Goal: Transaction & Acquisition: Purchase product/service

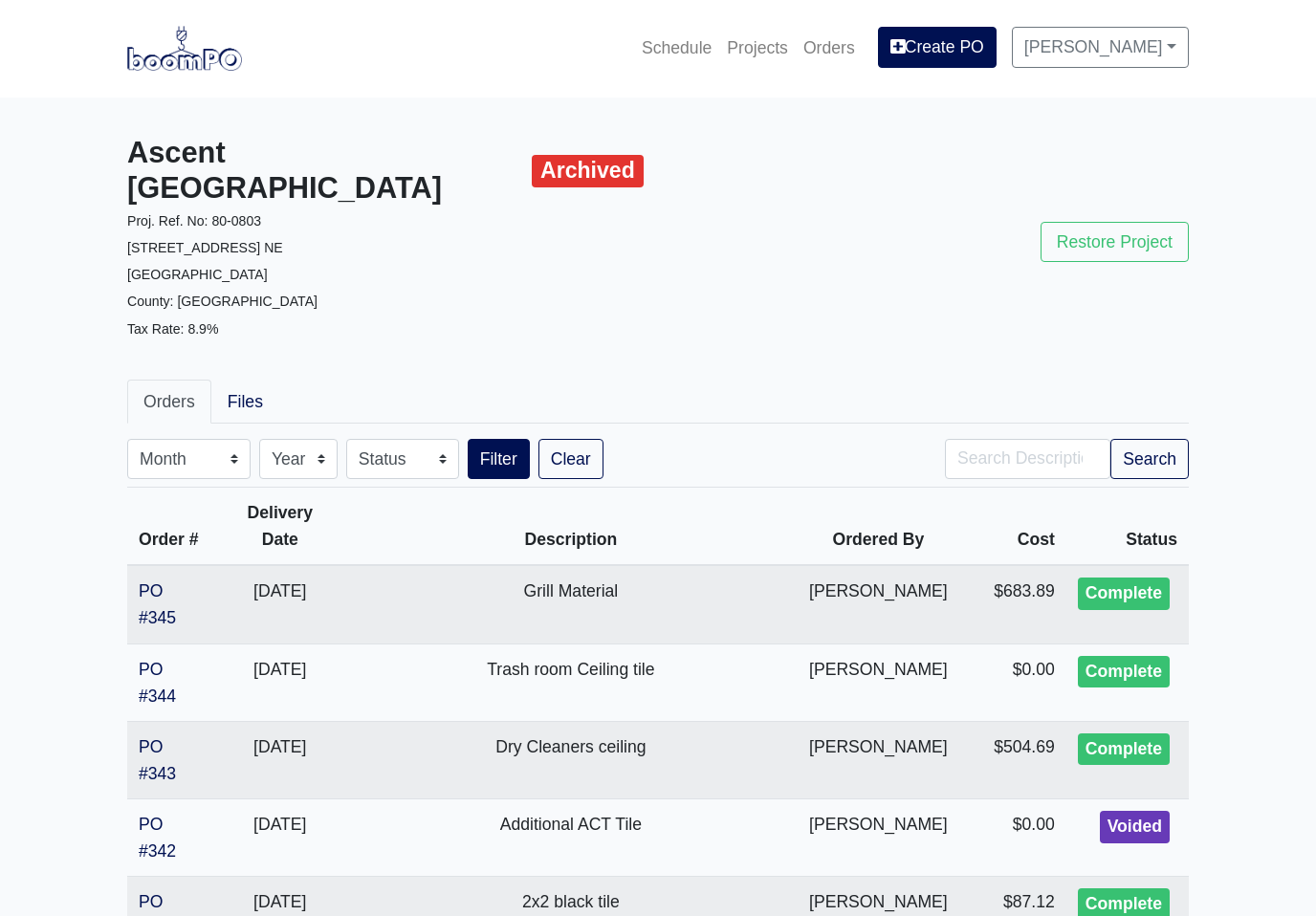
scroll to position [1, 0]
click at [761, 50] on link "Projects" at bounding box center [757, 48] width 76 height 42
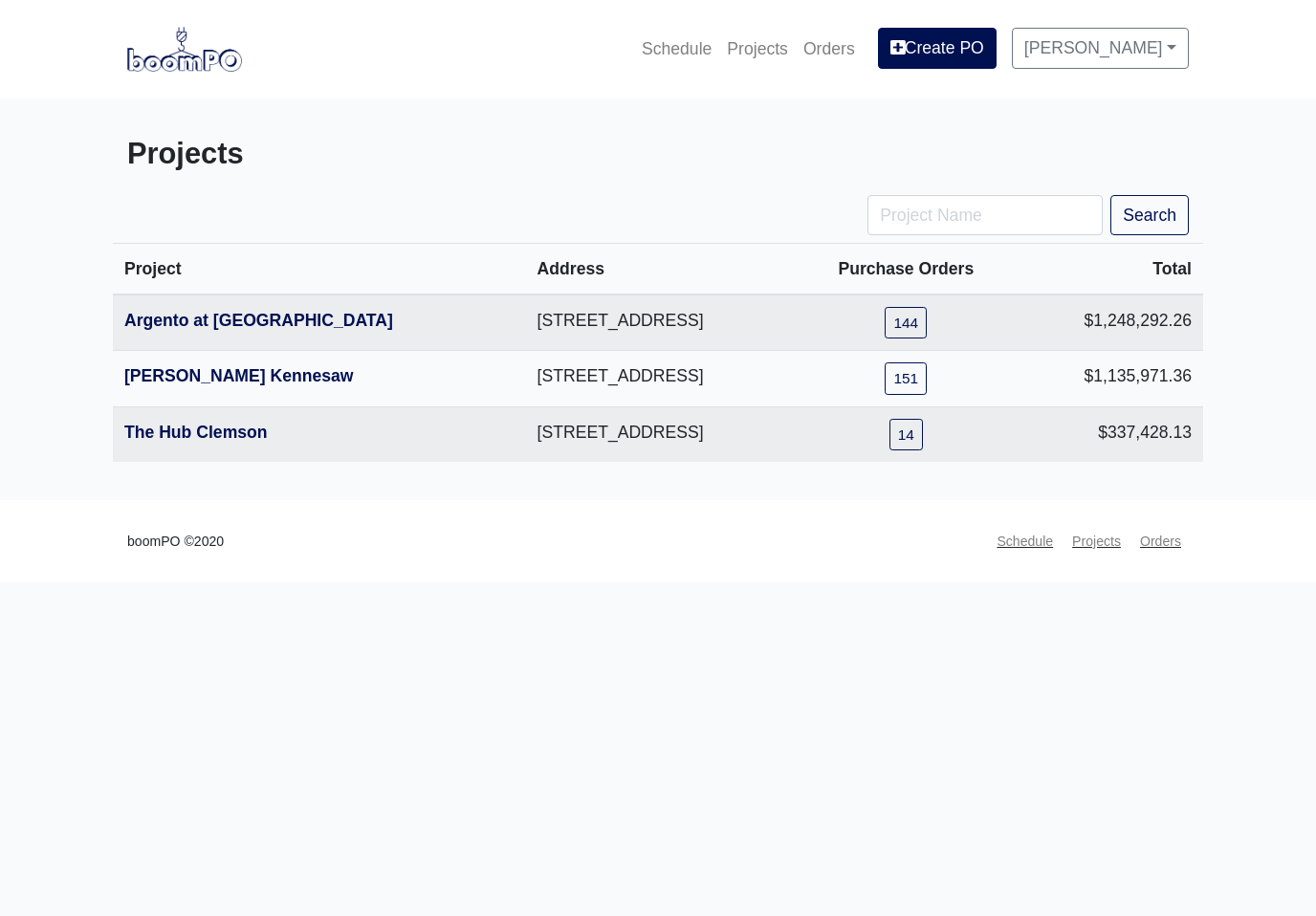
click at [173, 328] on link "Argento at [GEOGRAPHIC_DATA]" at bounding box center [258, 320] width 269 height 19
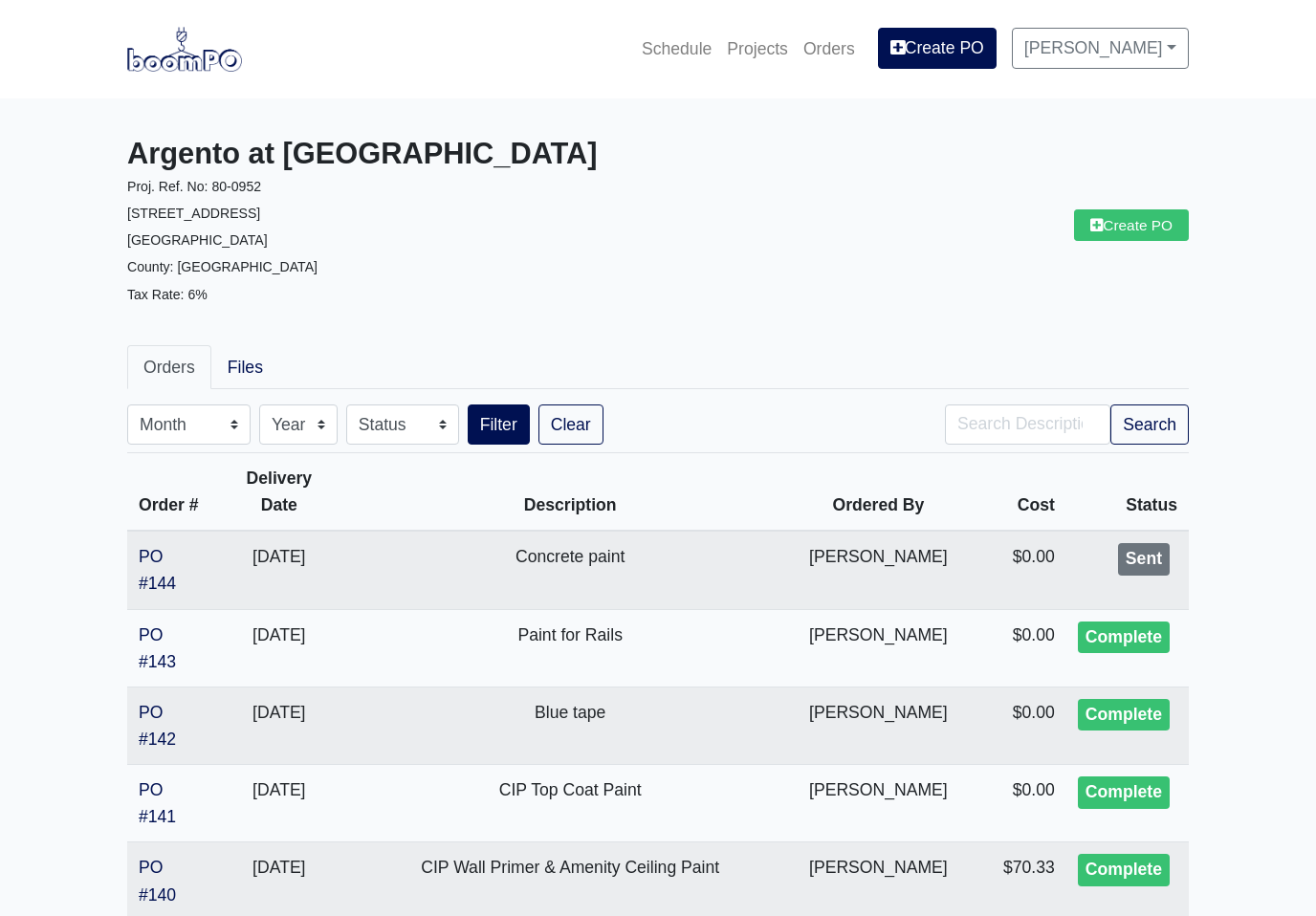
click at [149, 562] on link "PO #144" at bounding box center [157, 570] width 38 height 46
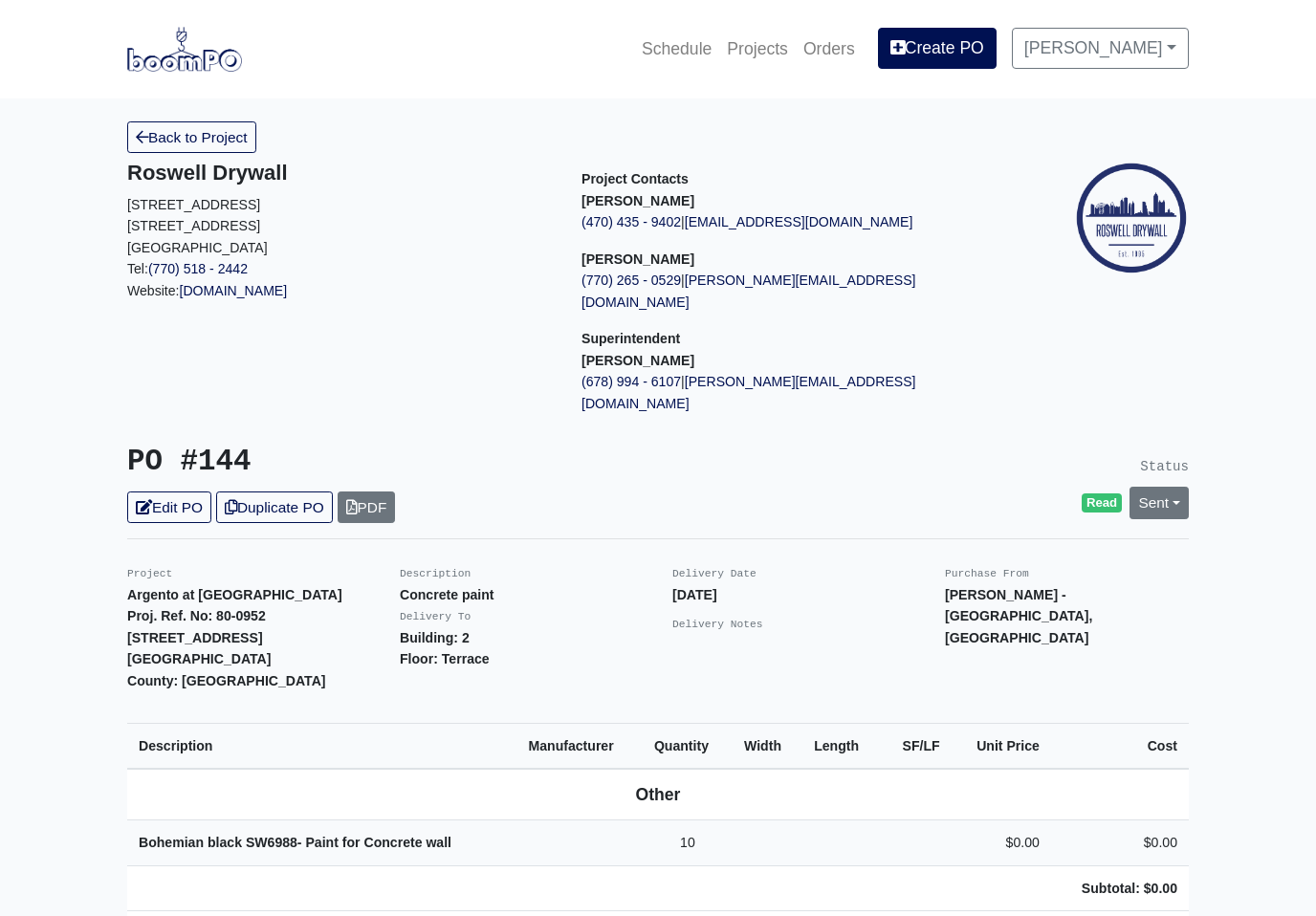
click at [1169, 487] on link "Sent" at bounding box center [1160, 502] width 60 height 32
click at [996, 591] on link "Complete" at bounding box center [1050, 605] width 285 height 30
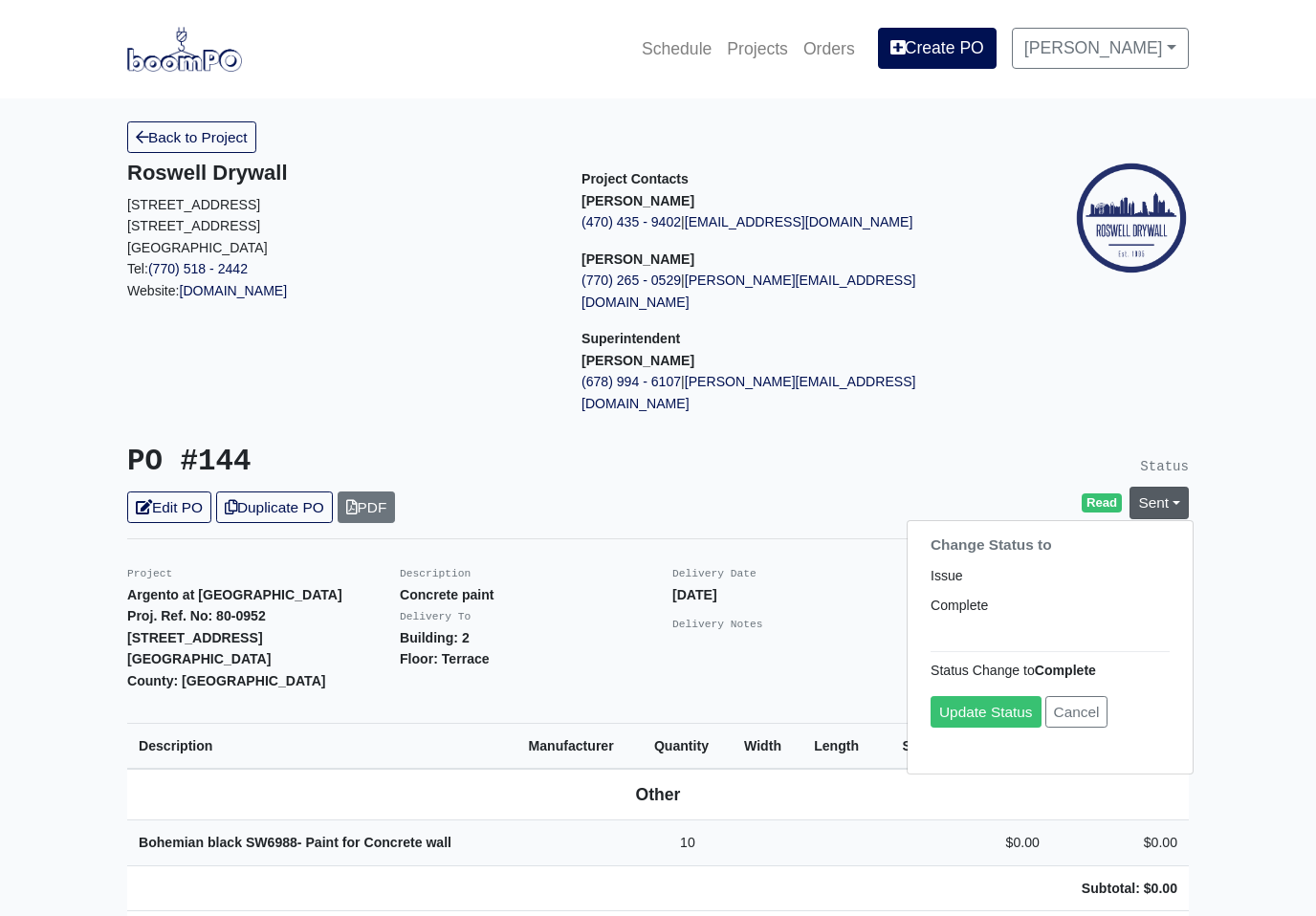
click at [984, 697] on link "Update Status" at bounding box center [986, 712] width 111 height 32
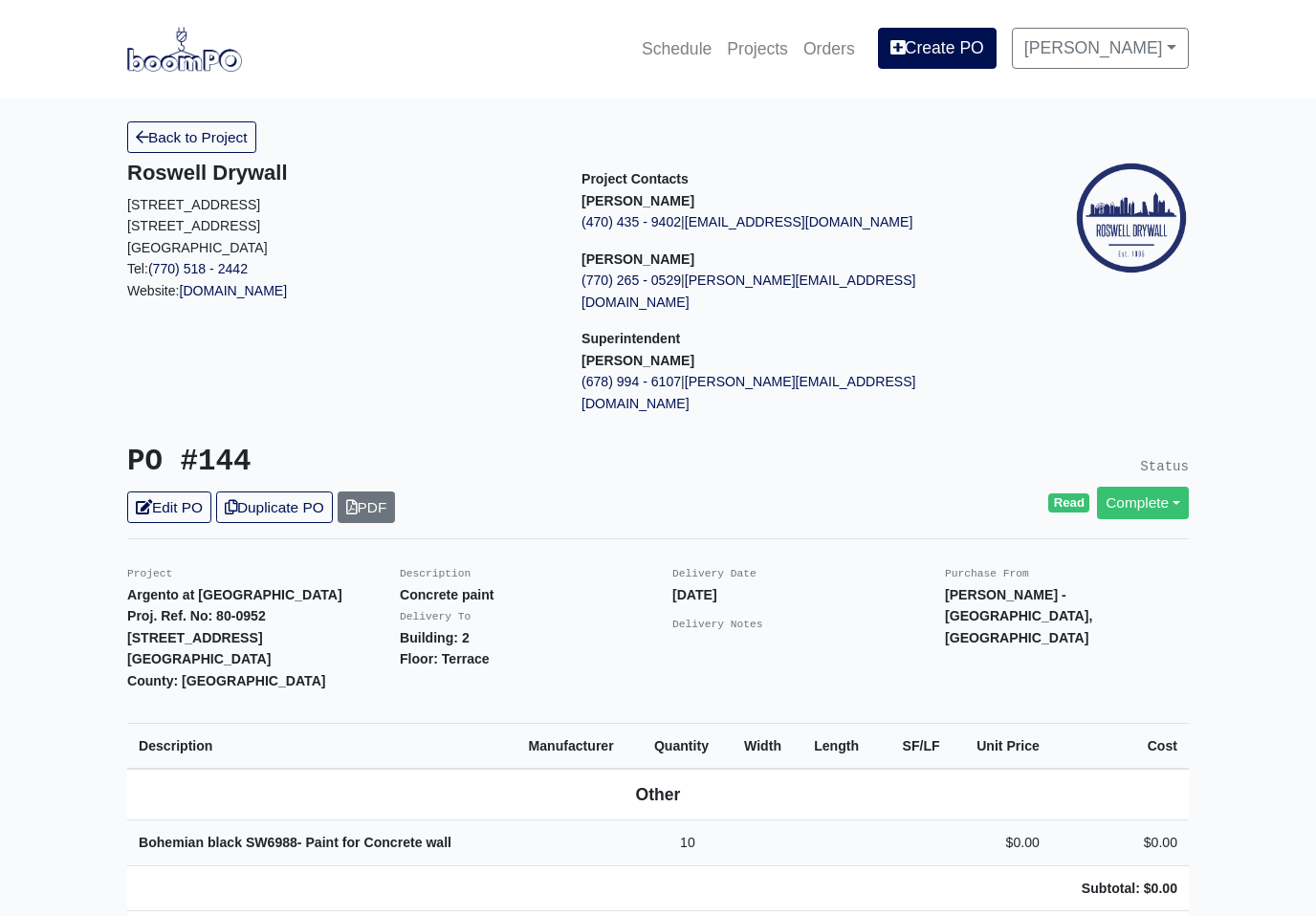
click at [171, 141] on link "Back to Project" at bounding box center [192, 137] width 129 height 32
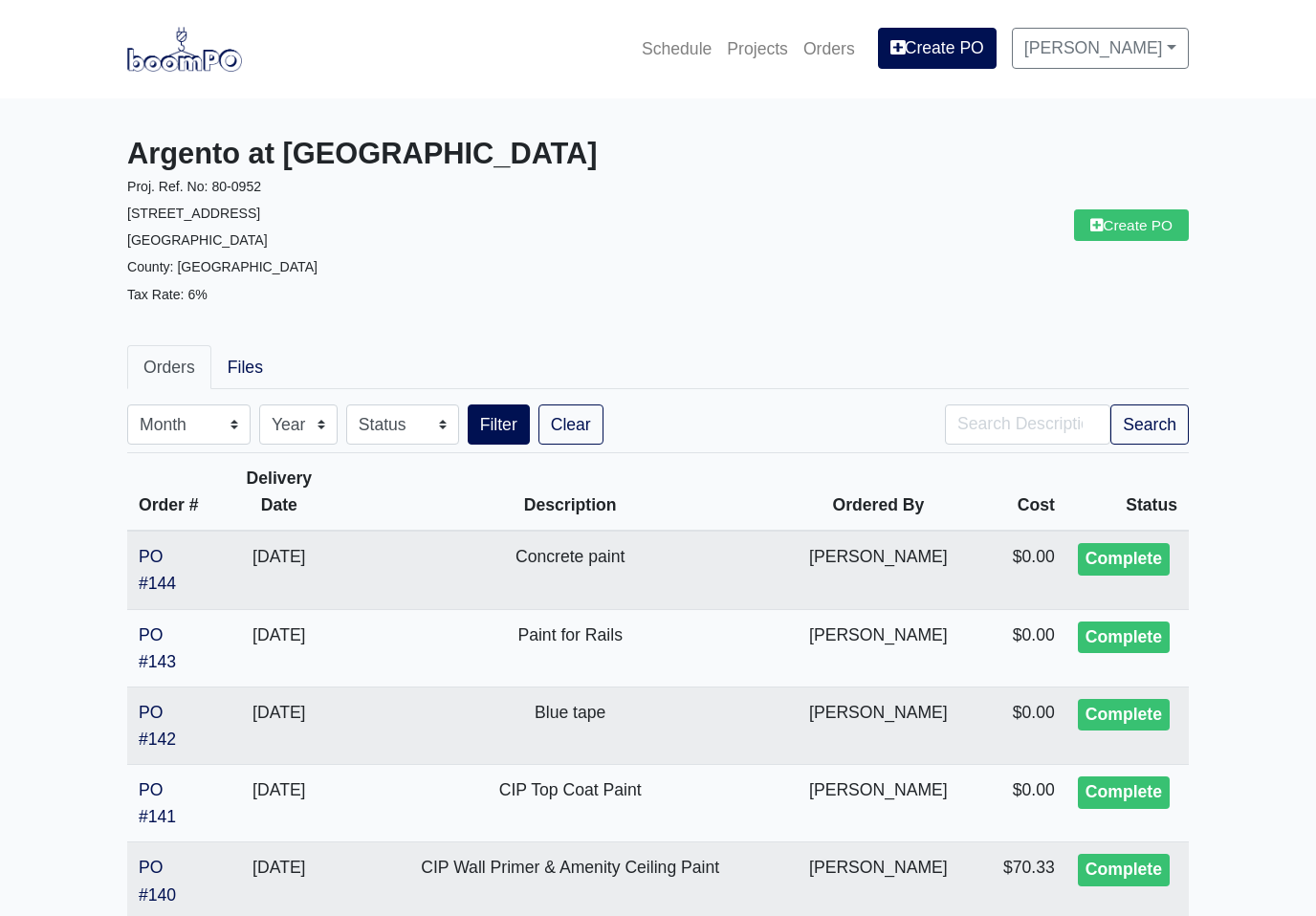
click at [1138, 226] on link "Create PO" at bounding box center [1131, 225] width 115 height 32
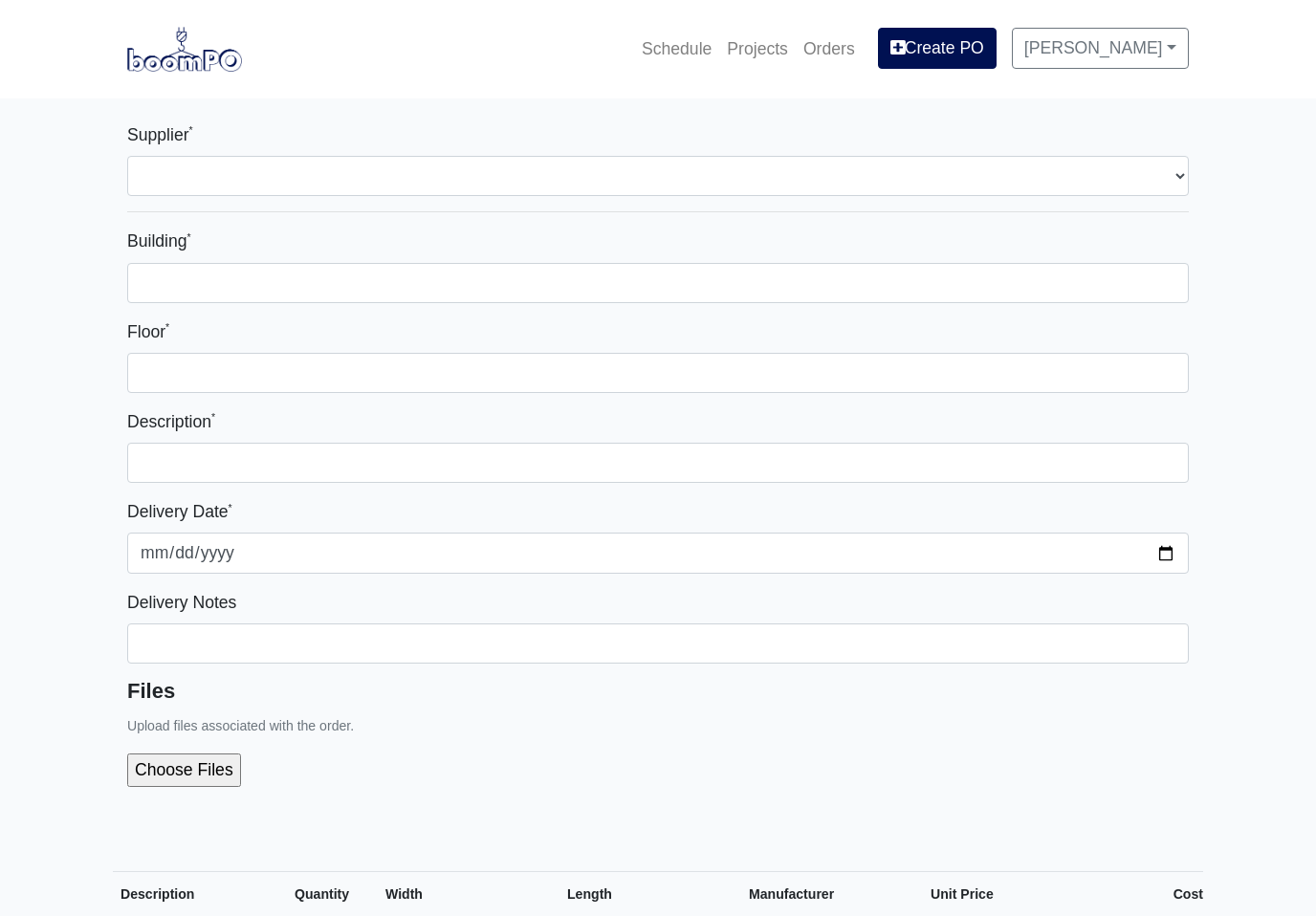
select select
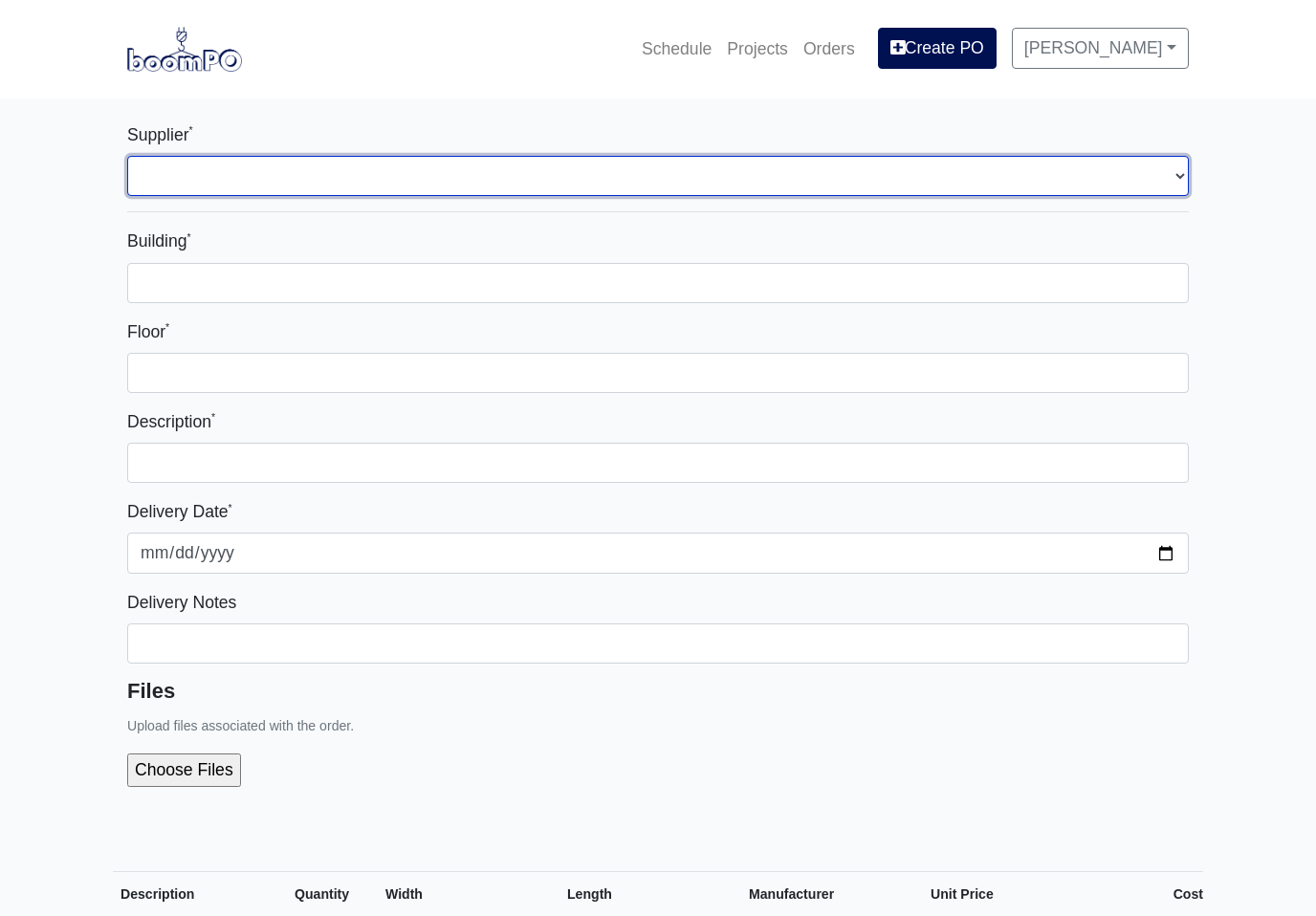
click at [1172, 176] on select "Select one... L&W Supply - Mableton, GA Grabber Construction Products - Atlanta…" at bounding box center [658, 176] width 1062 height 40
select select "848"
select select
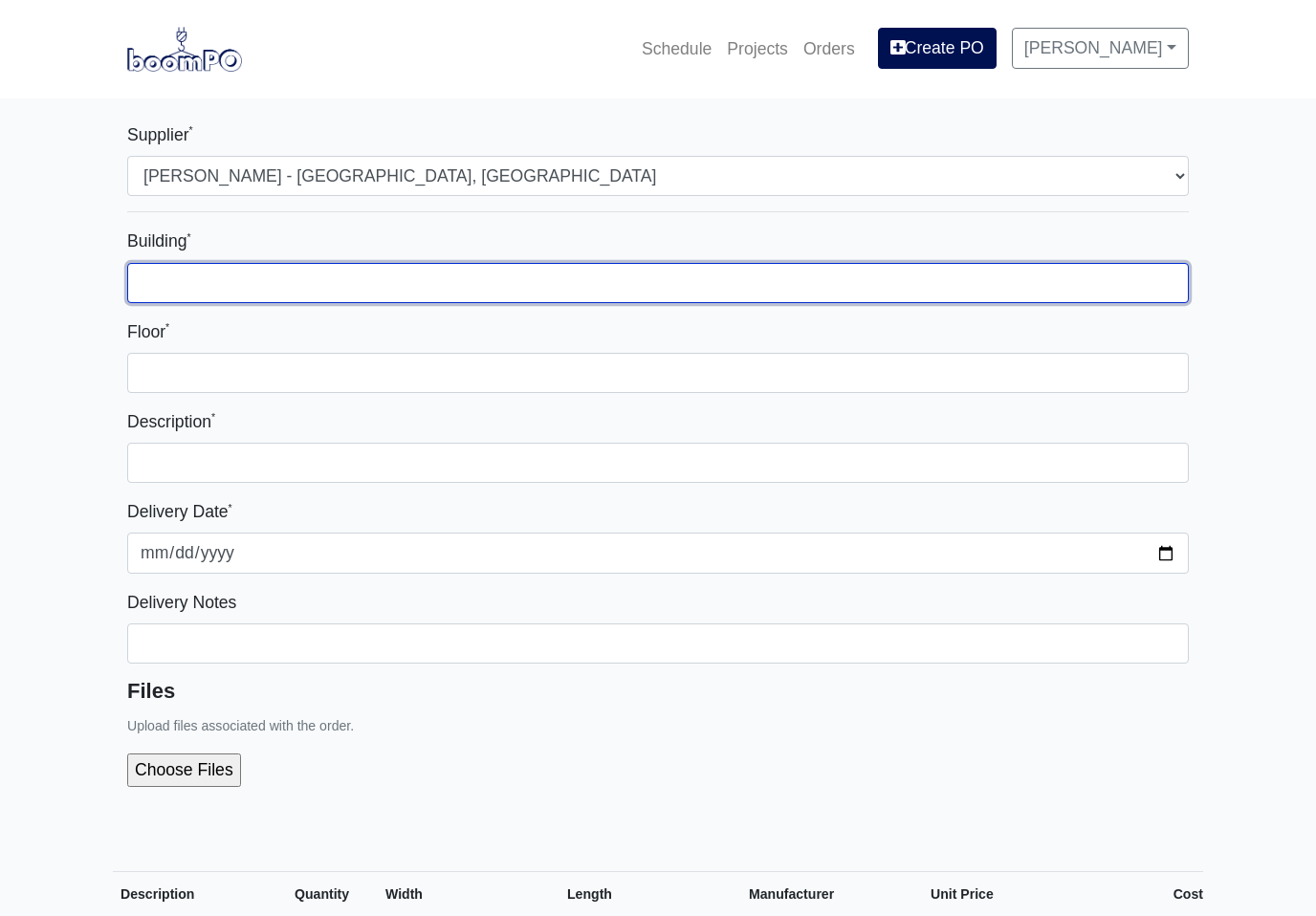
click at [1159, 283] on input "Building *" at bounding box center [658, 283] width 1062 height 40
type input "3"
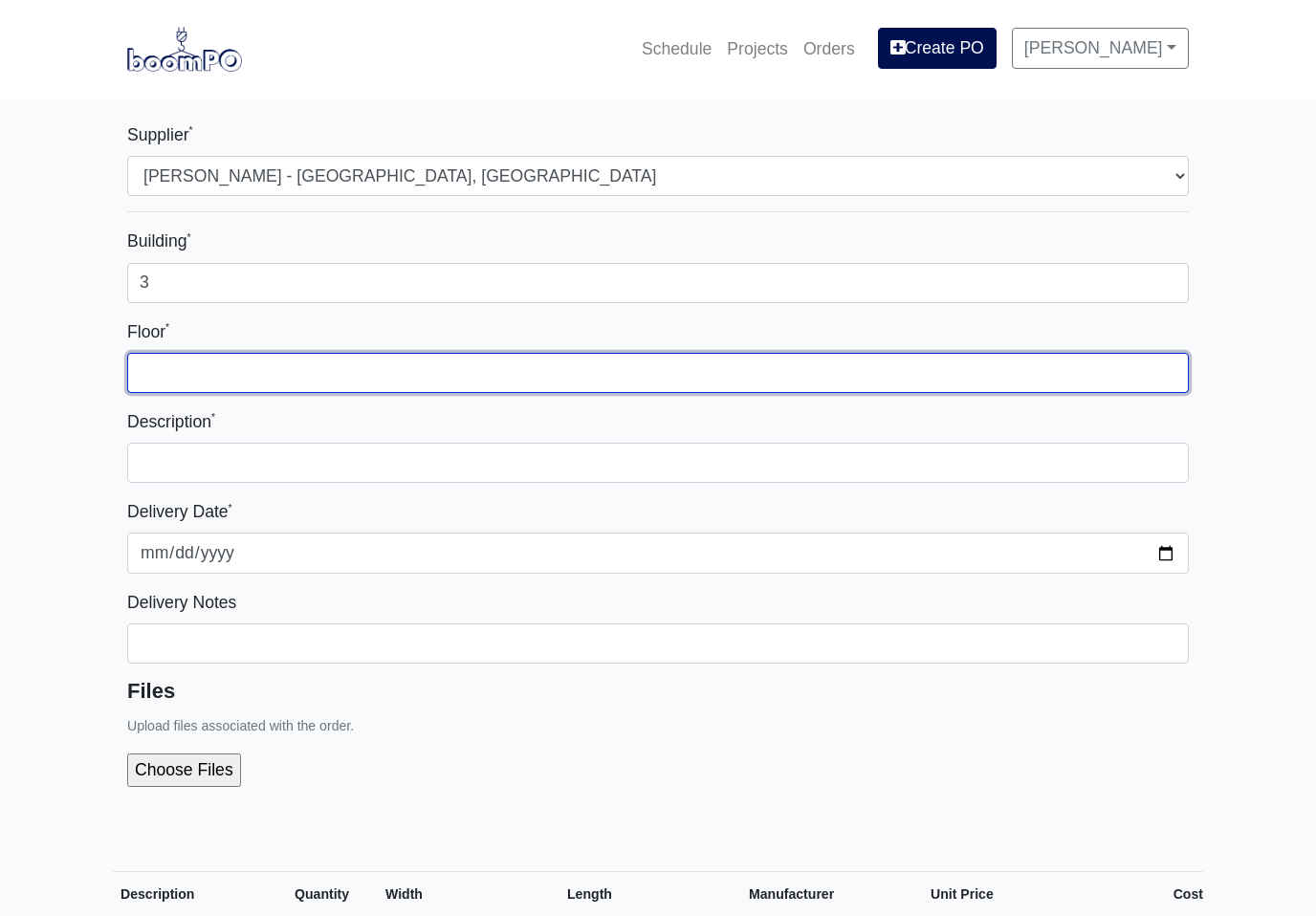
click at [503, 391] on input "Floor *" at bounding box center [658, 373] width 1062 height 40
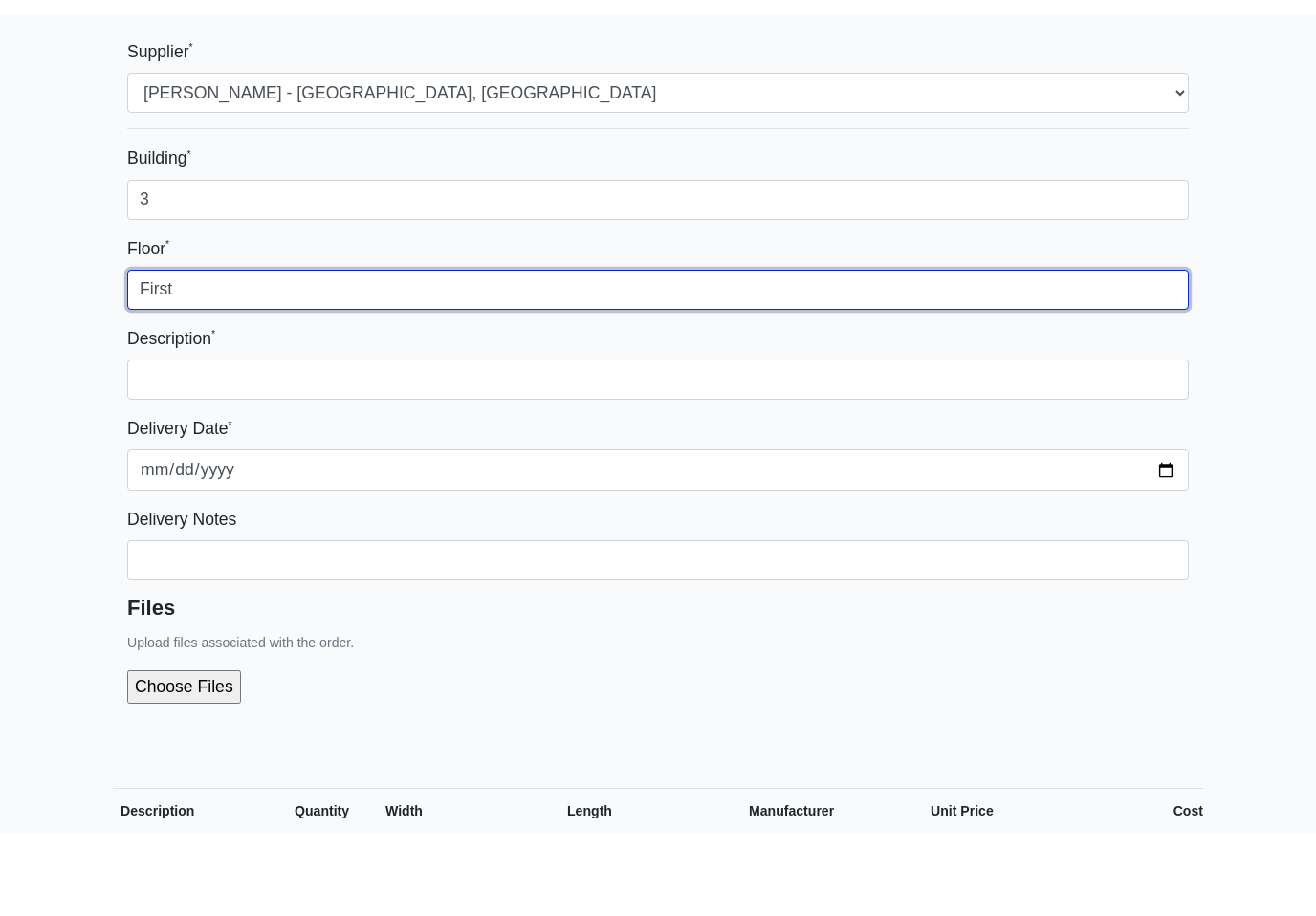
type input "First"
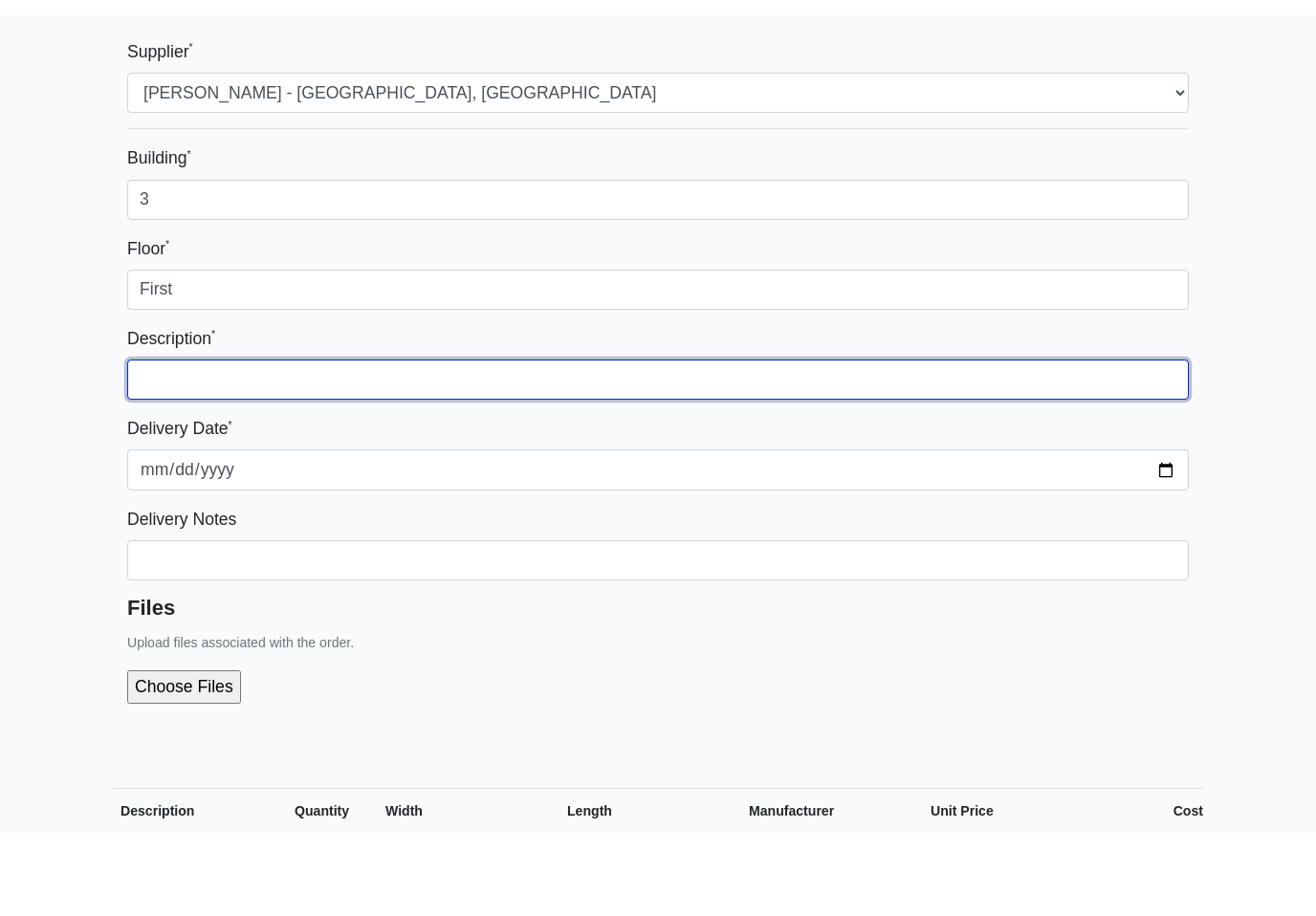
click at [656, 443] on input "text" at bounding box center [658, 463] width 1062 height 40
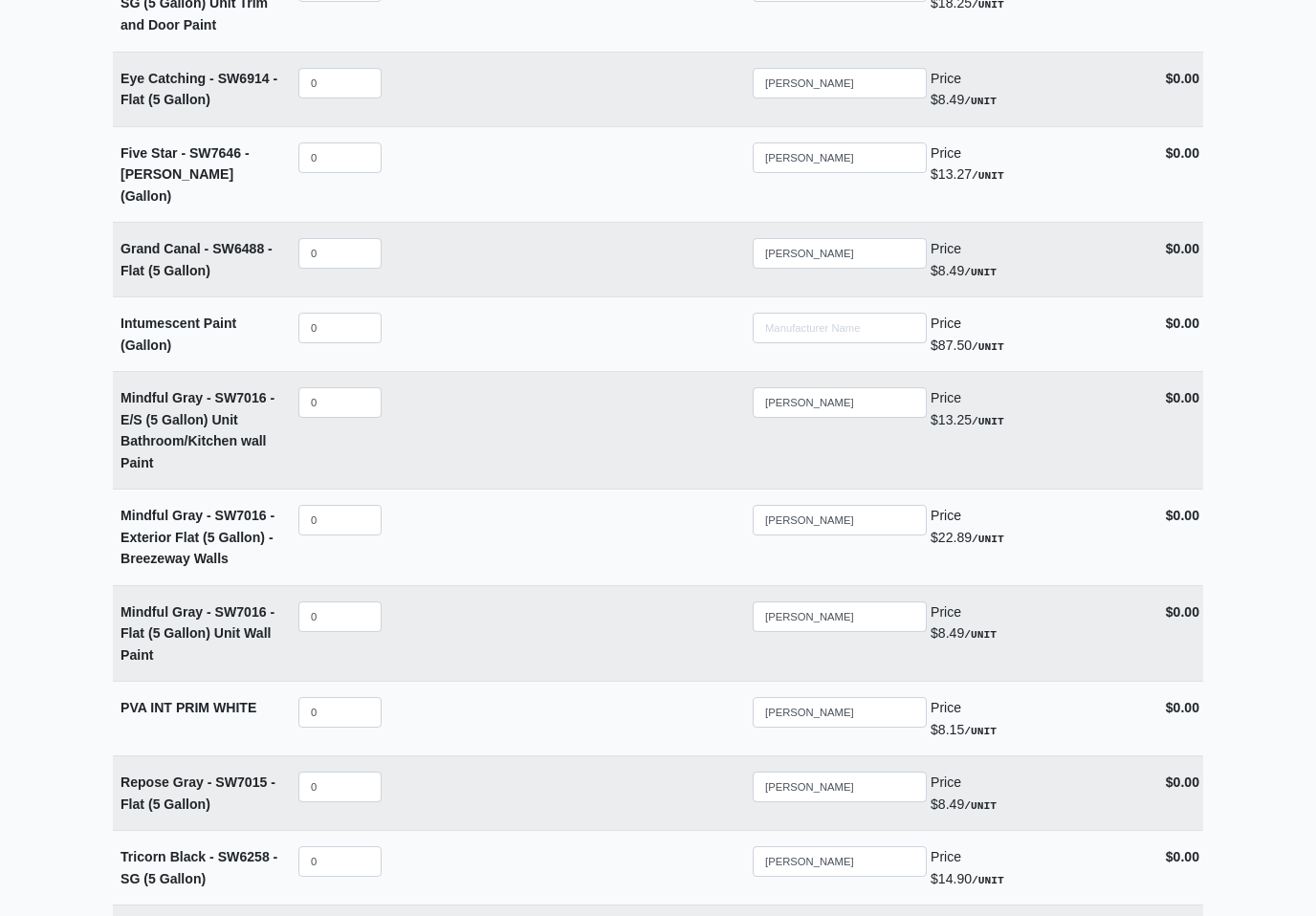
scroll to position [4002, 0]
type input "Bldg 3 first floor interior wall paint"
click at [358, 601] on input "0" at bounding box center [340, 617] width 83 height 31
select select
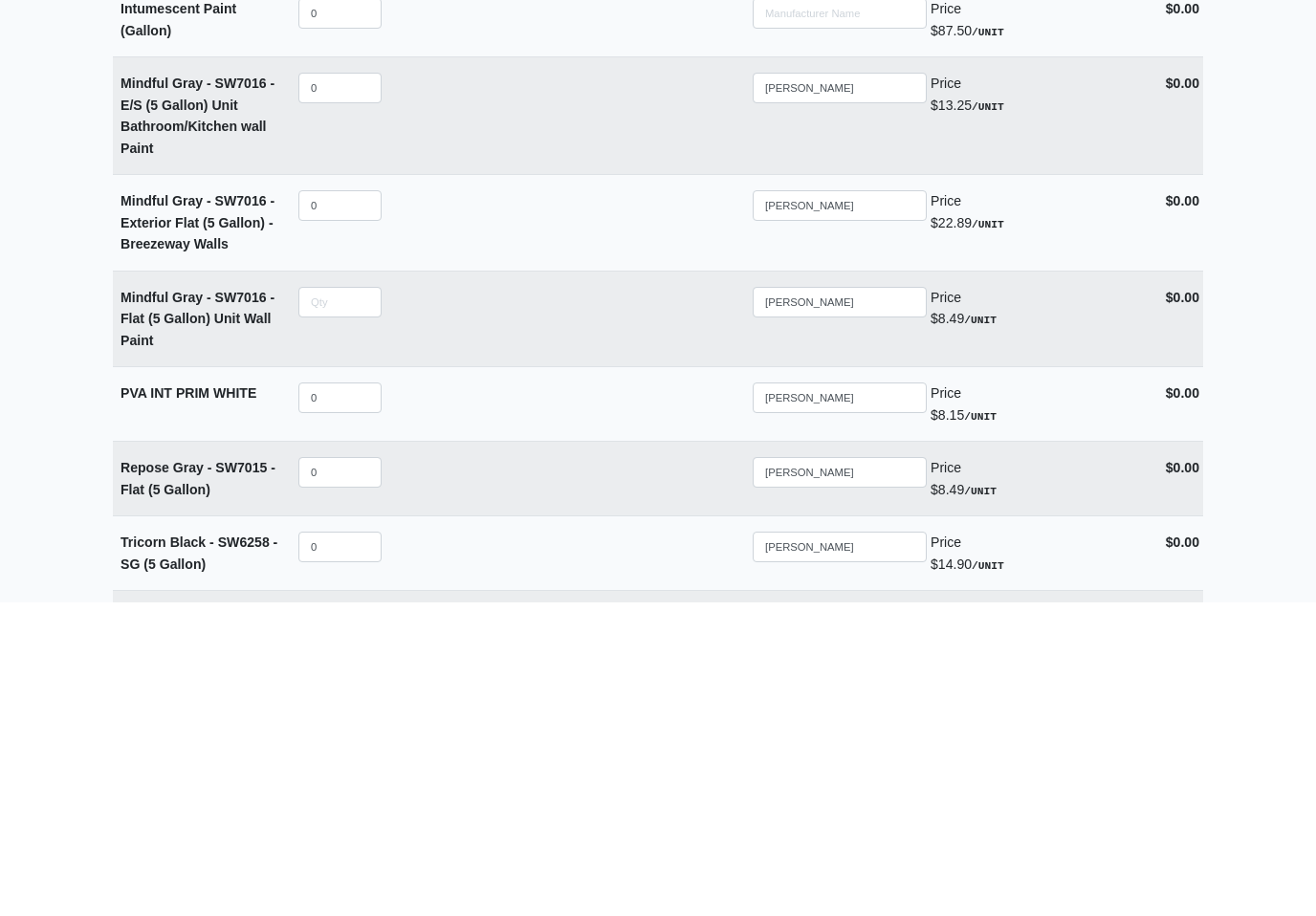
type input "0"
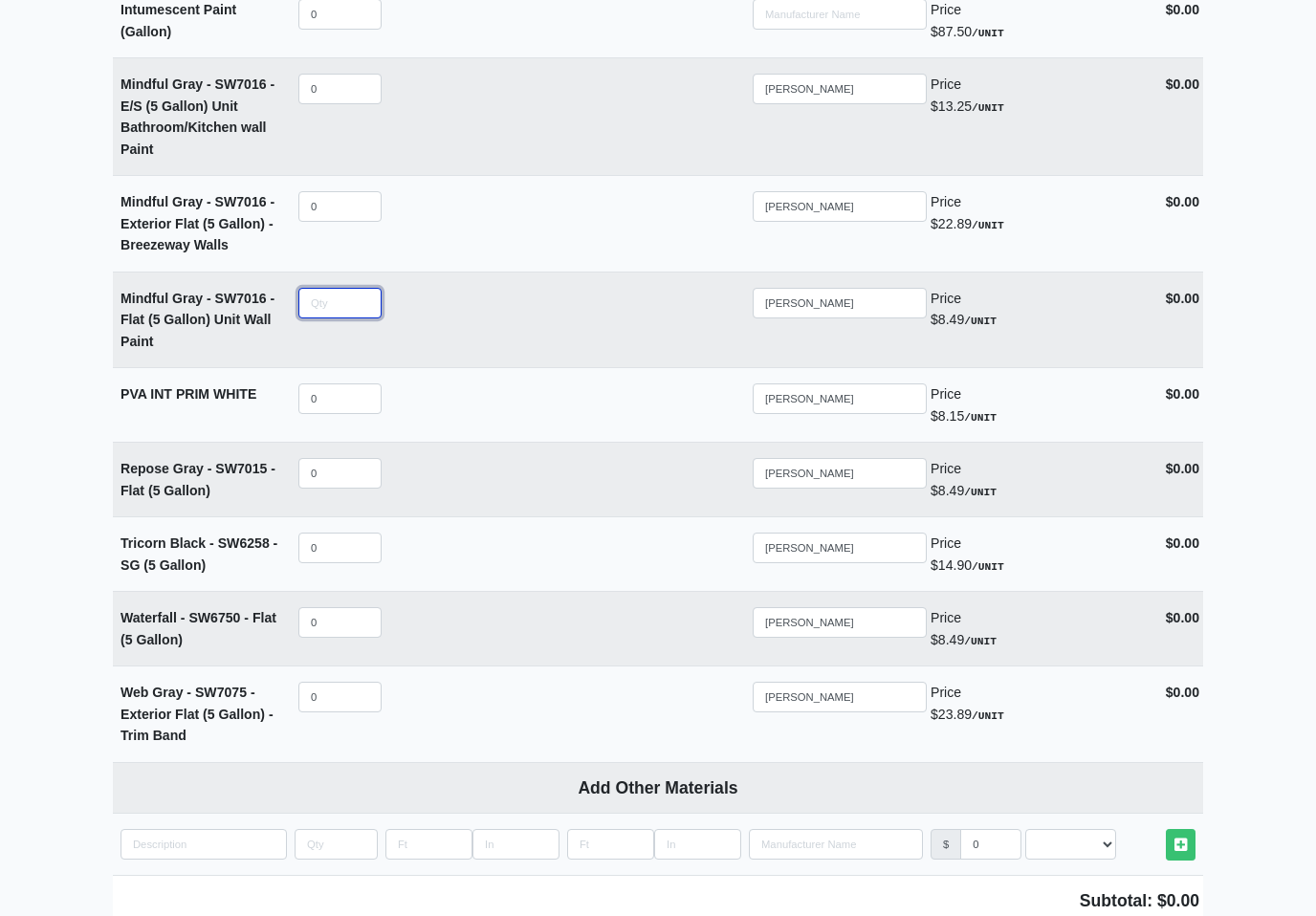
type input "1"
select select
type input "16"
select select
type input "160"
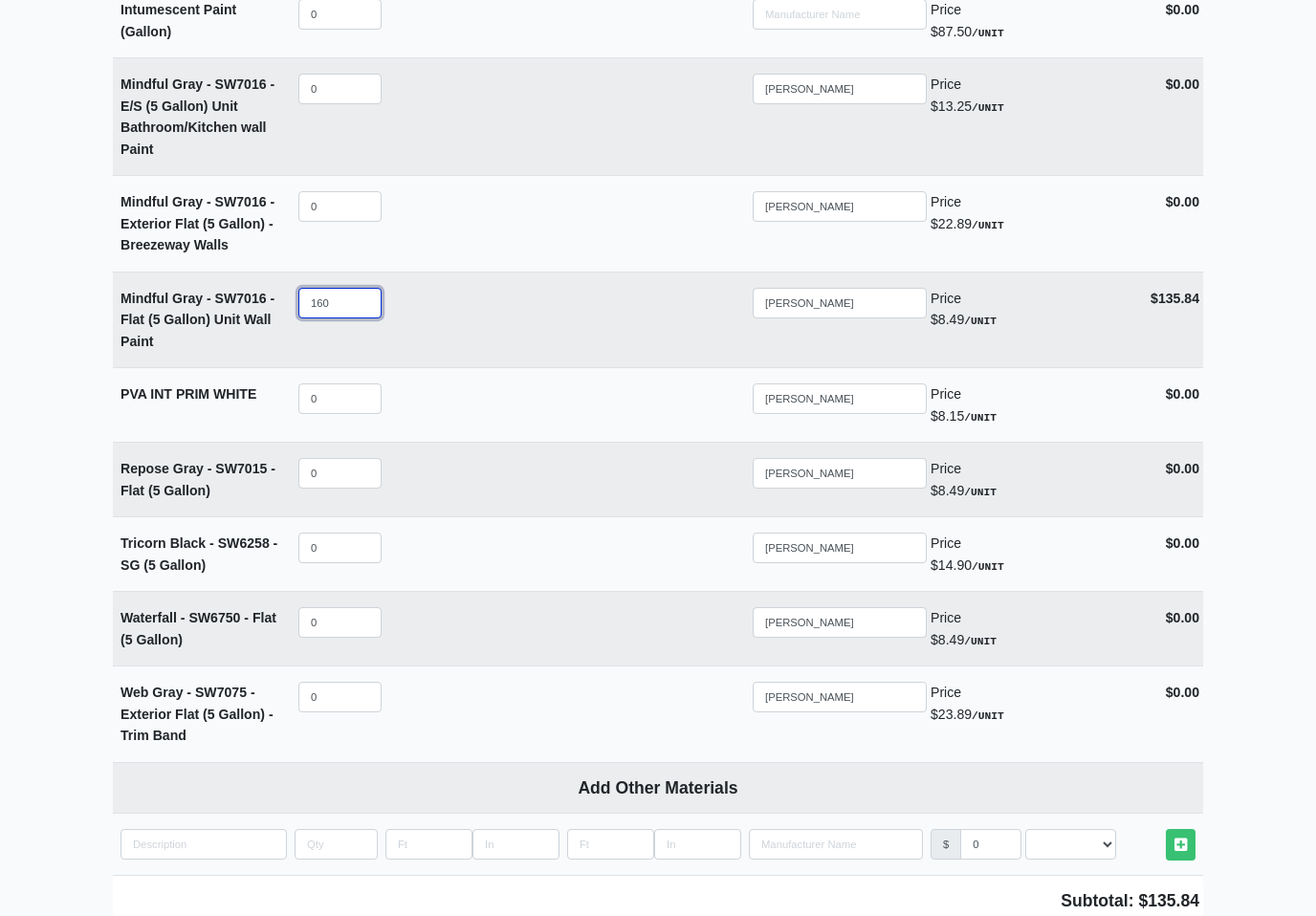
select select
type input "160"
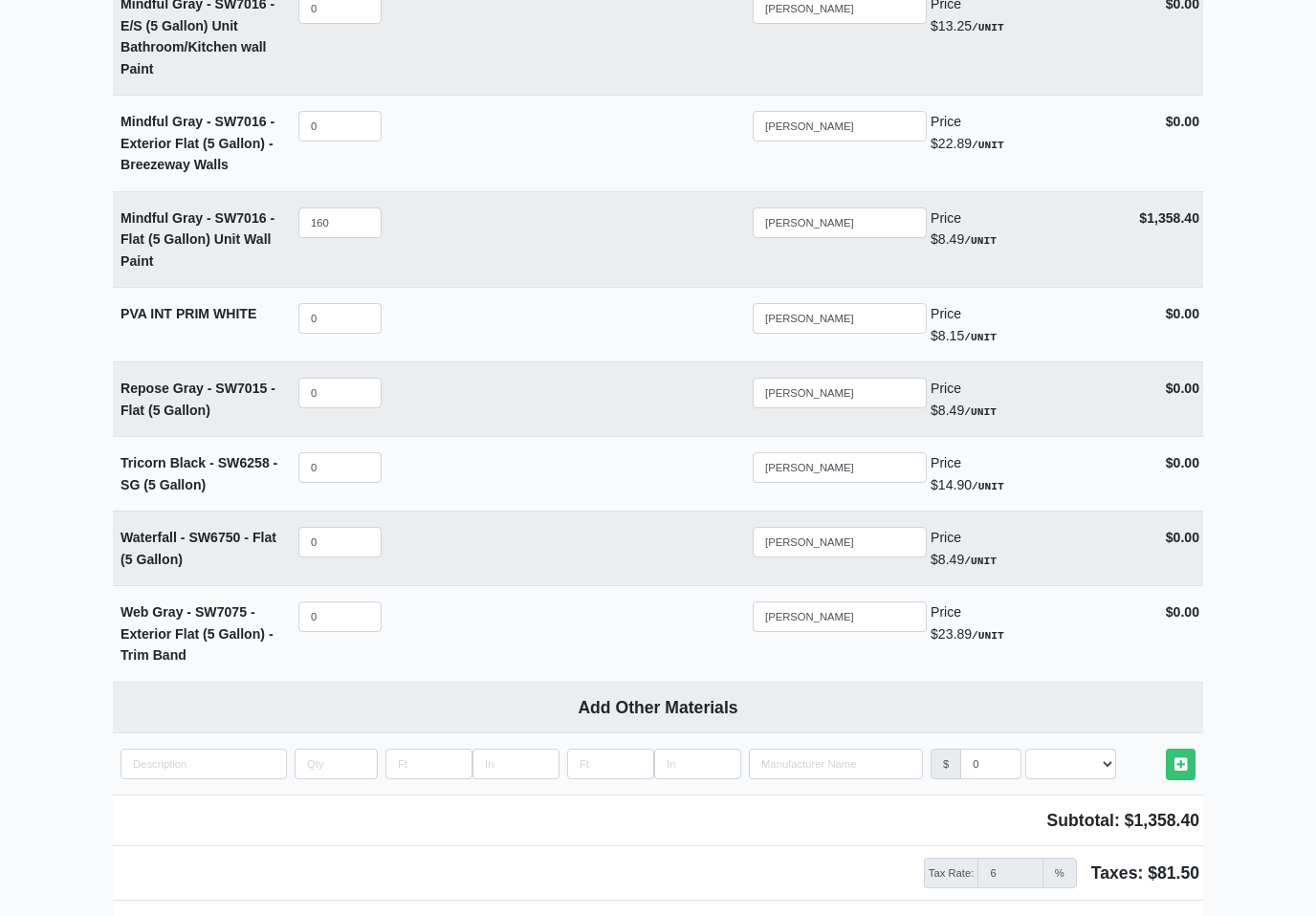
scroll to position [4499, 0]
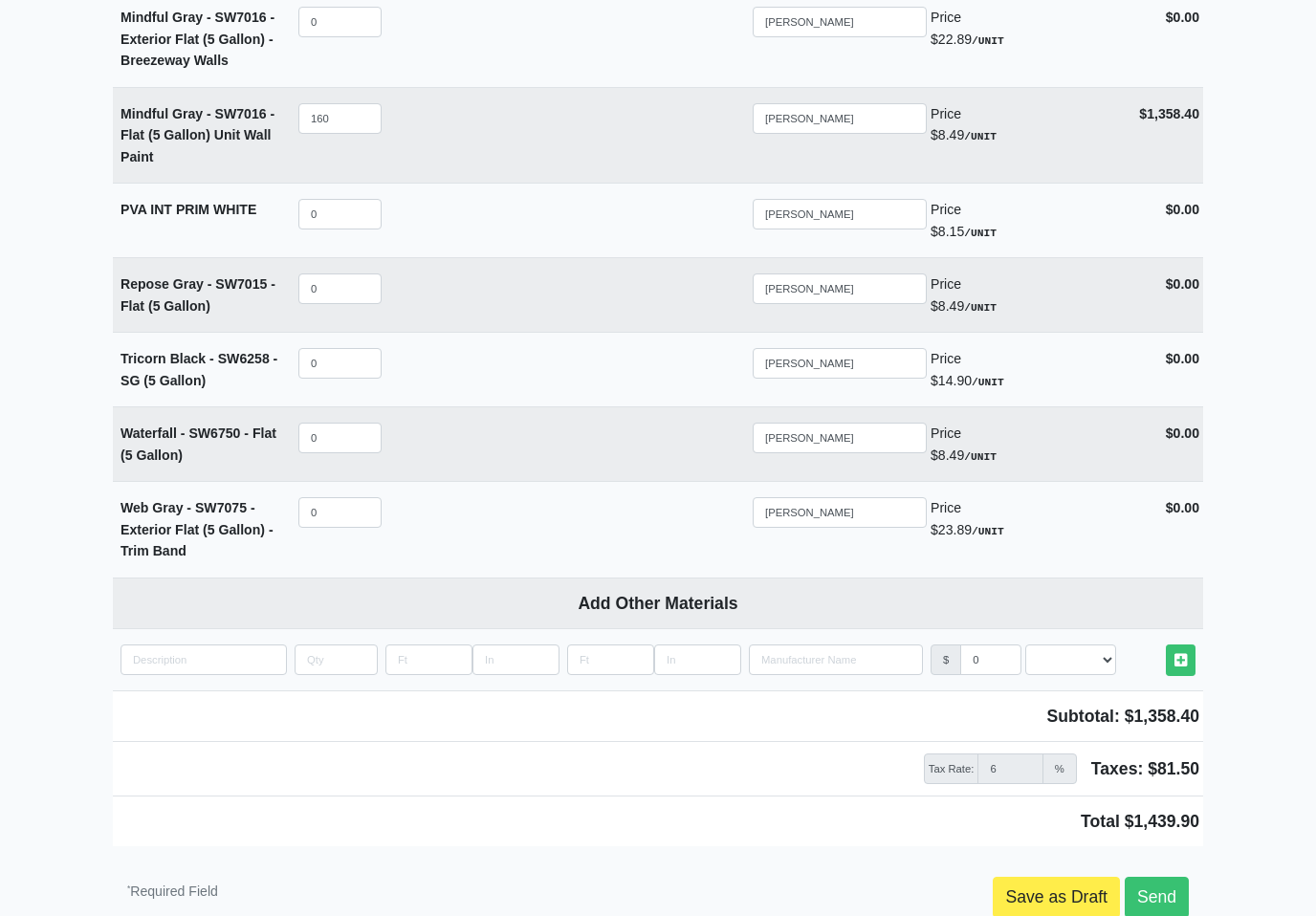
click at [1163, 877] on link "Send" at bounding box center [1157, 897] width 65 height 40
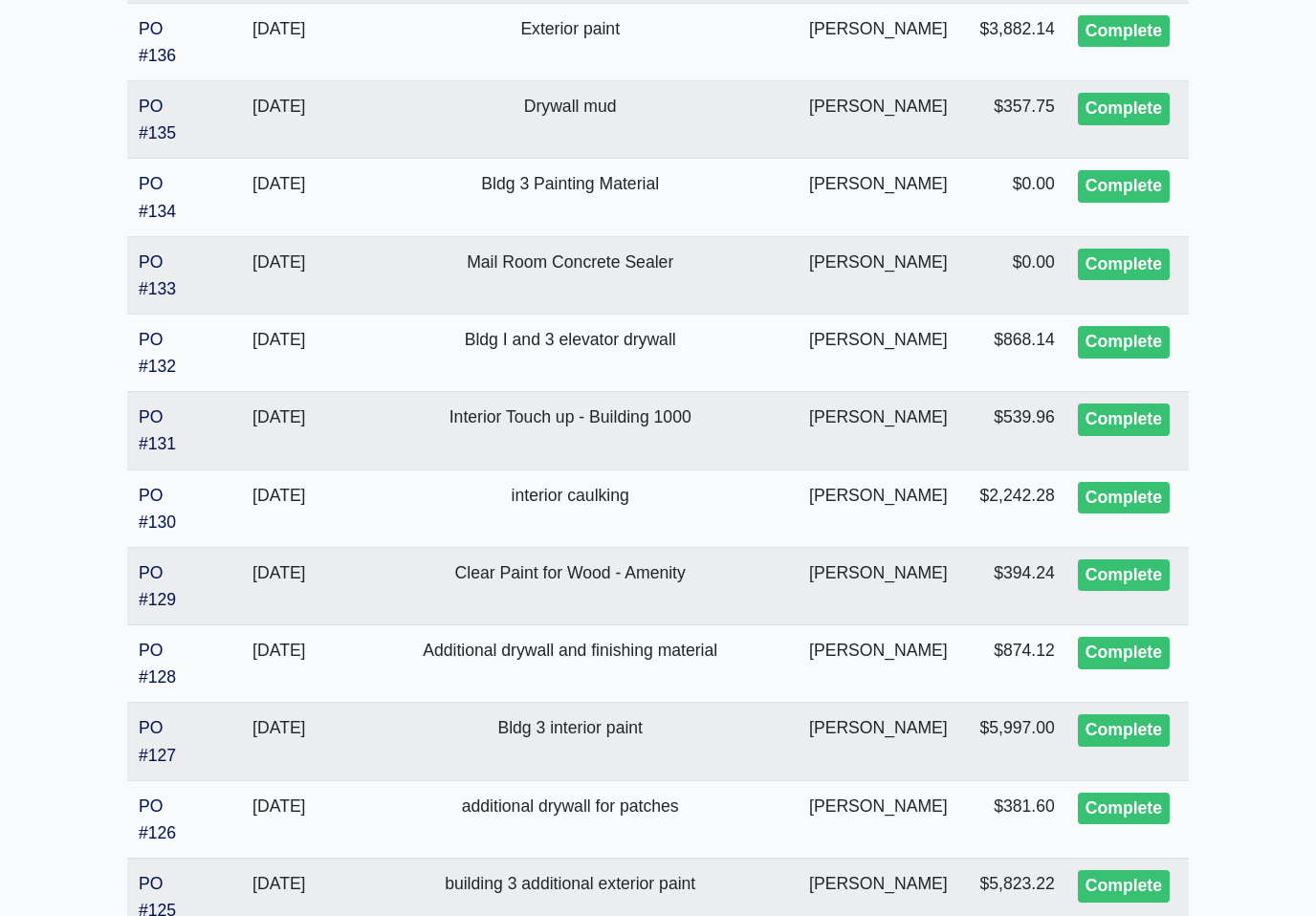
scroll to position [1320, 0]
